Goal: Information Seeking & Learning: Check status

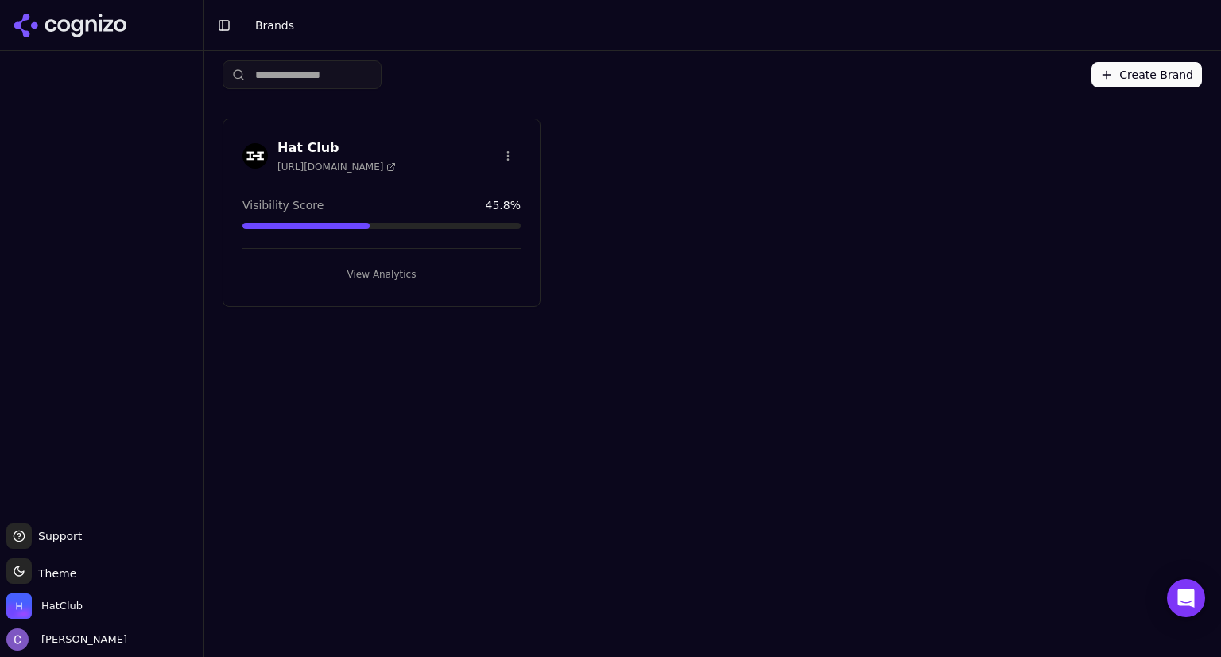
click at [460, 274] on button "View Analytics" at bounding box center [382, 274] width 278 height 25
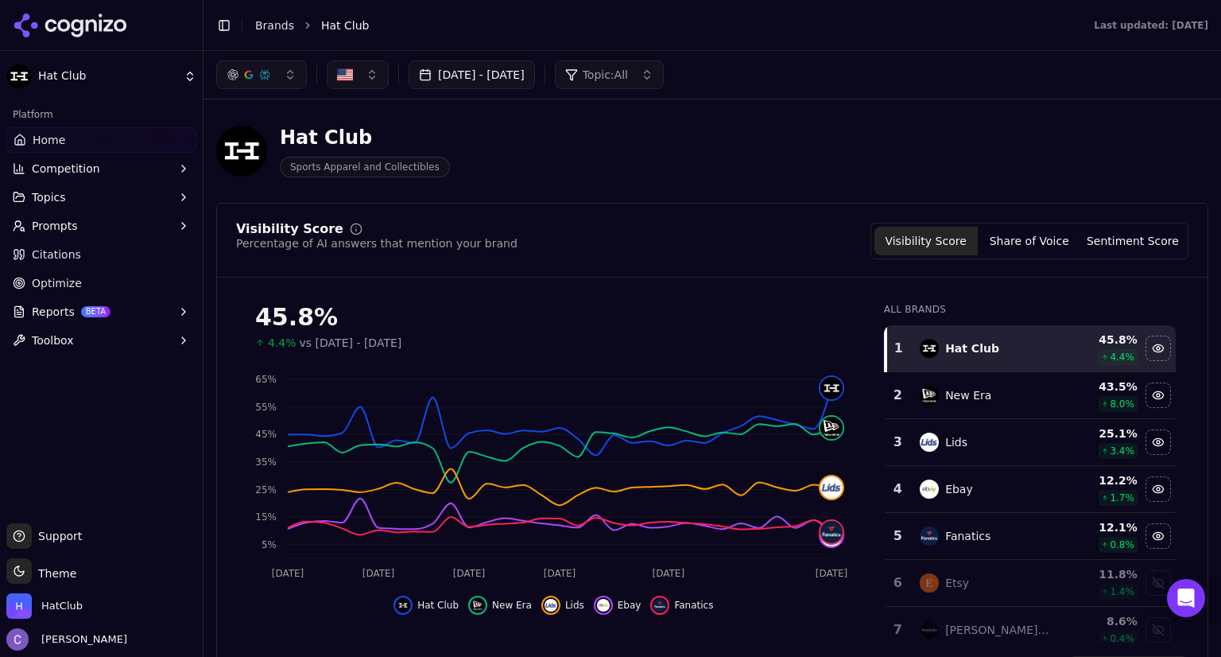
click at [530, 83] on button "[DATE] - [DATE]" at bounding box center [472, 74] width 126 height 29
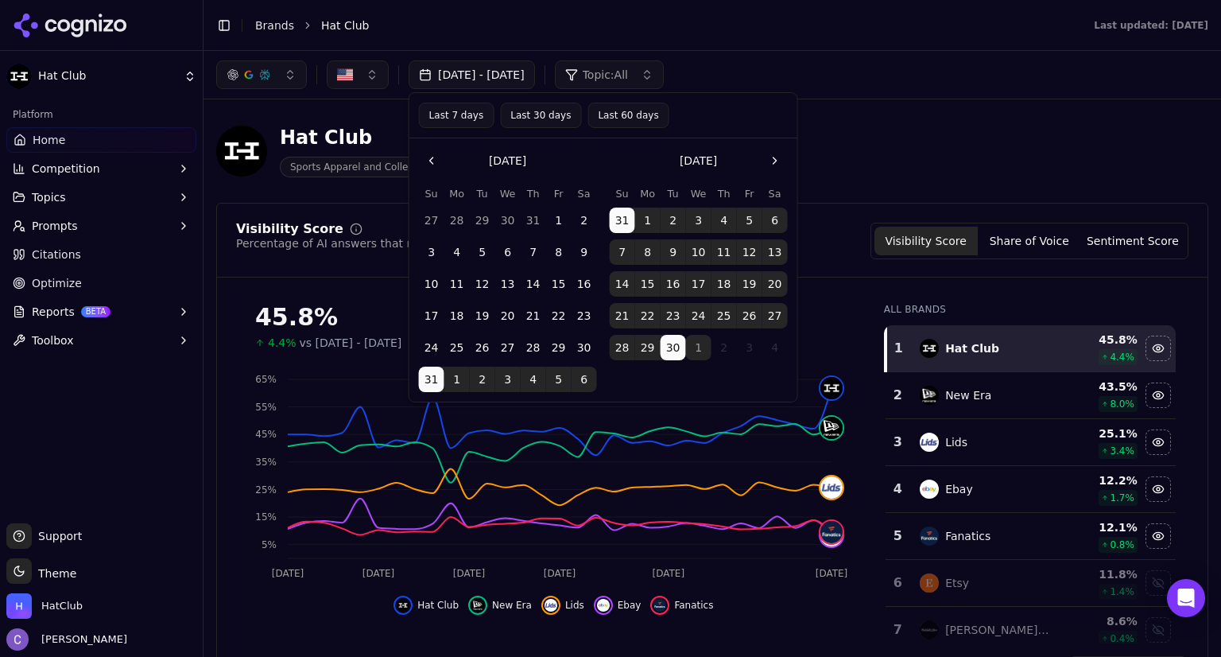
click at [553, 110] on button "Last 30 days" at bounding box center [540, 115] width 81 height 25
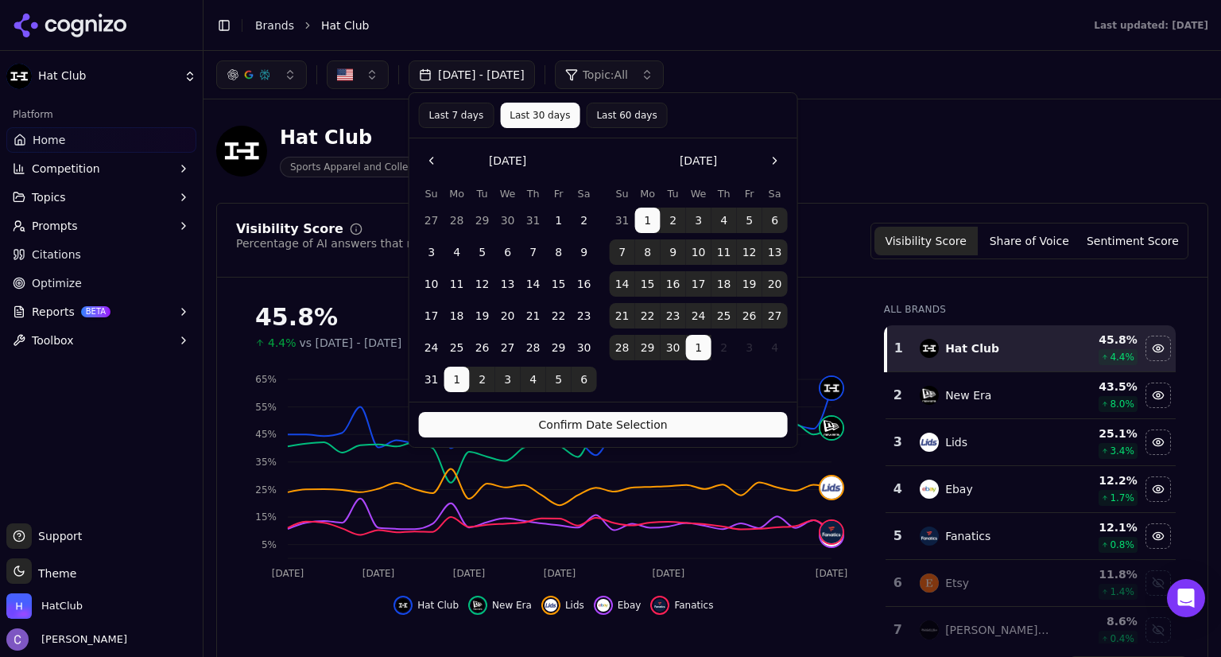
click at [740, 421] on button "Confirm Date Selection" at bounding box center [603, 424] width 369 height 25
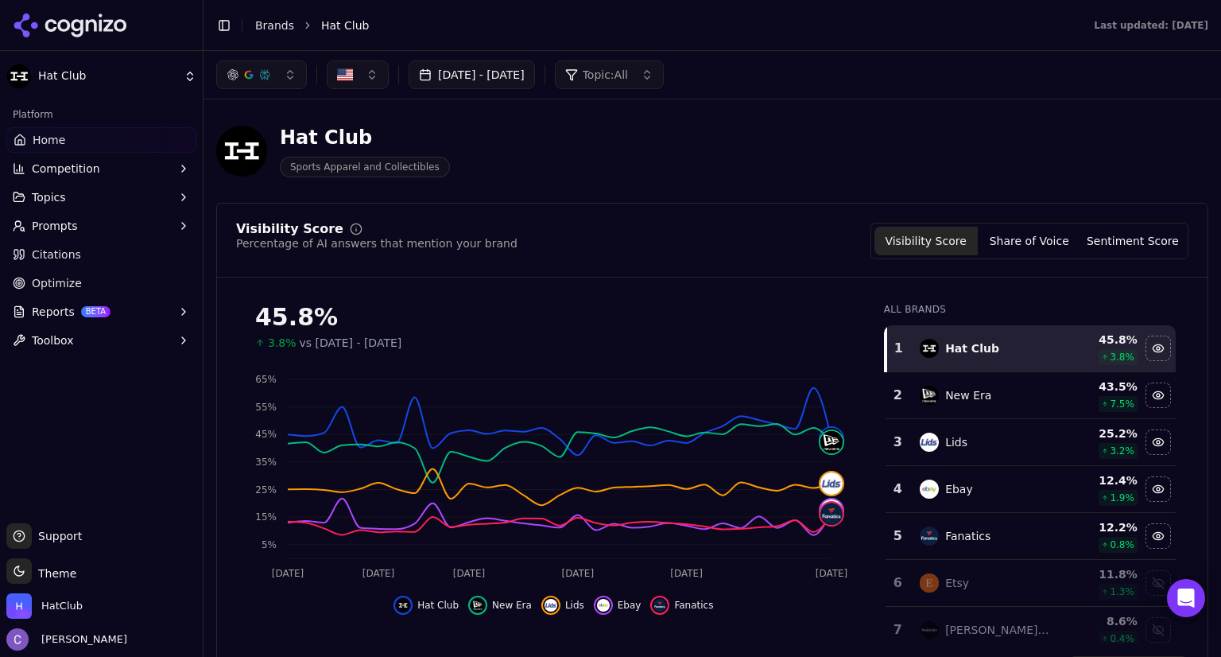
click at [535, 70] on button "[DATE] - [DATE]" at bounding box center [472, 74] width 126 height 29
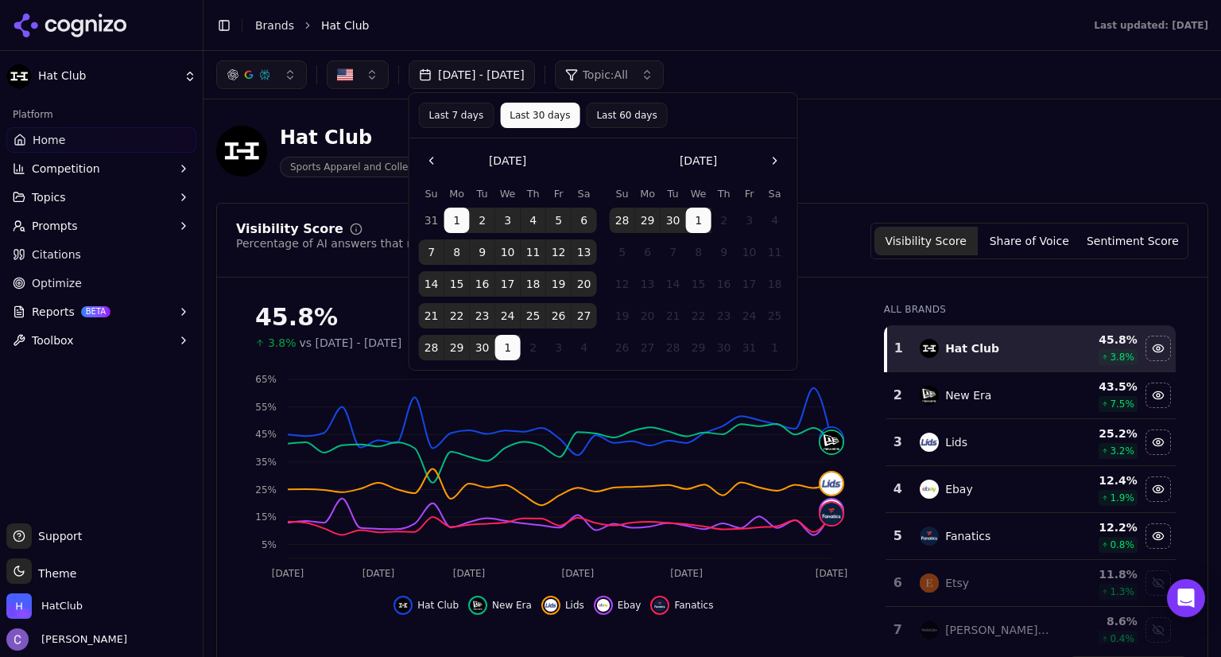
click at [457, 124] on button "Last 7 days" at bounding box center [457, 115] width 76 height 25
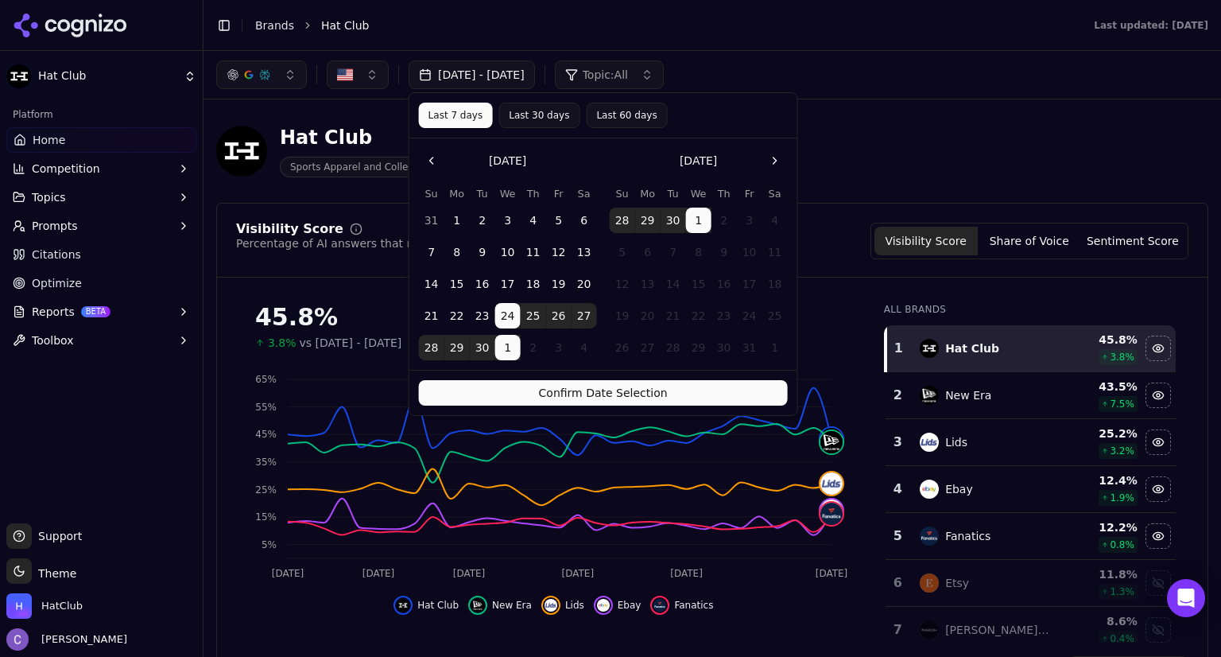
click at [708, 402] on button "Confirm Date Selection" at bounding box center [603, 392] width 369 height 25
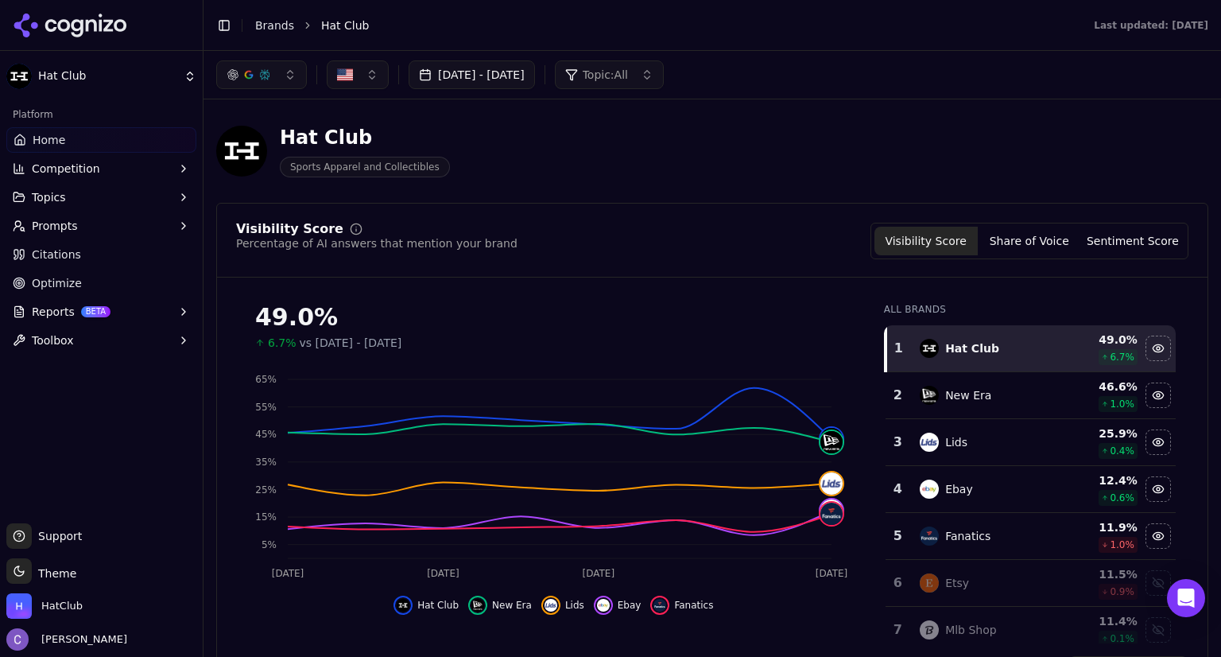
click at [99, 127] on link "Home" at bounding box center [101, 139] width 190 height 25
